Goal: Task Accomplishment & Management: Use online tool/utility

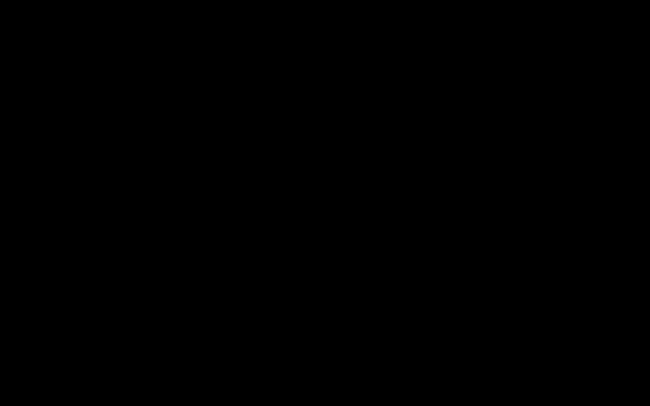
select select "679cb9cacf00799ba4b4c985"
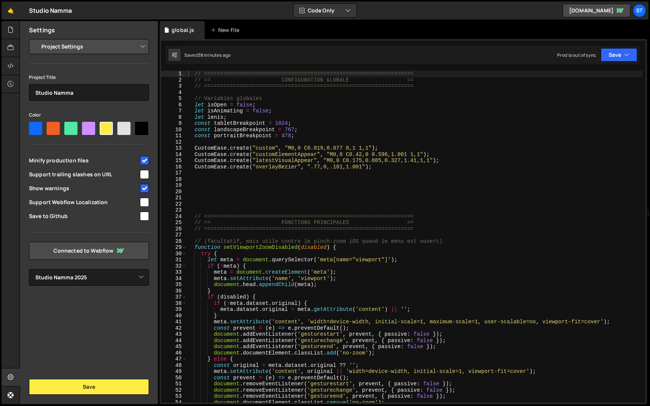
scroll to position [333, 0]
type textarea "const landscapeBreakpoint = 767;"
click at [404, 128] on div "// ================================================================= // == CONF…" at bounding box center [415, 243] width 456 height 345
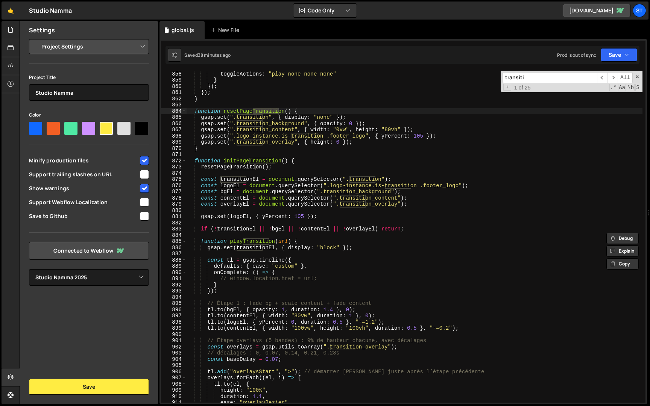
scroll to position [4114, 0]
type input "transiti"
click at [225, 280] on div "start : "top 95%" , toggleActions : "play none none none" } }) ; }) ; } functio…" at bounding box center [415, 237] width 456 height 345
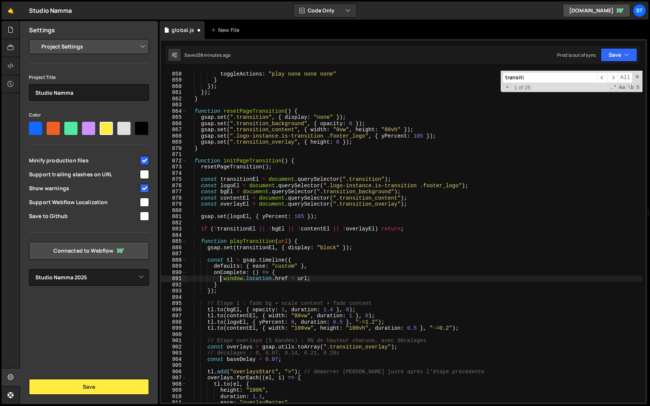
type textarea "window.location.href = url;"
click at [628, 59] on button "Save" at bounding box center [619, 55] width 37 height 14
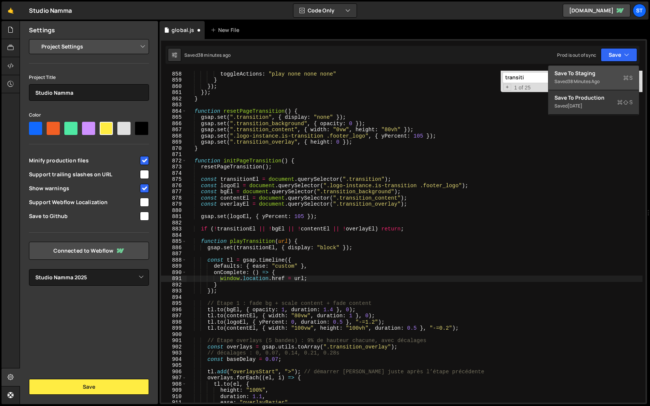
click at [609, 81] on div "Saved 38 minutes ago" at bounding box center [594, 81] width 78 height 9
